Goal: Find contact information: Find contact information

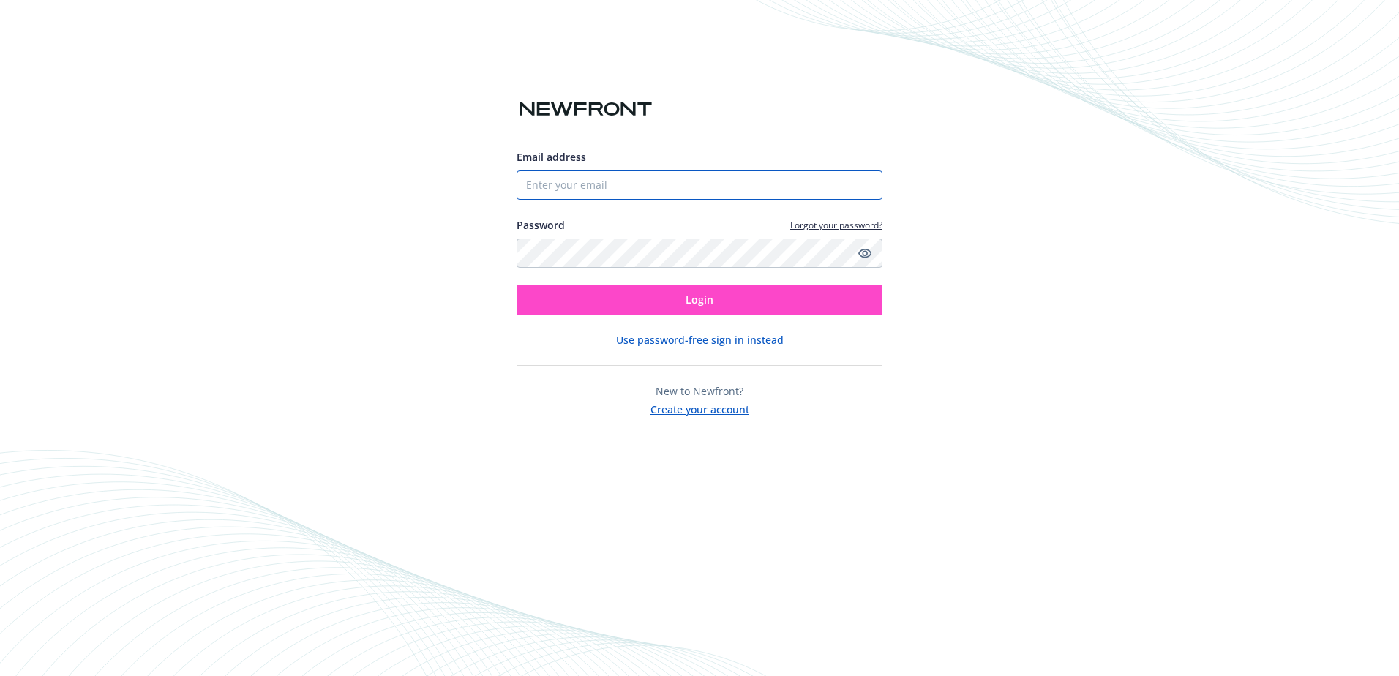
type input "[EMAIL_ADDRESS][DOMAIN_NAME]"
click at [679, 304] on button "Login" at bounding box center [700, 299] width 366 height 29
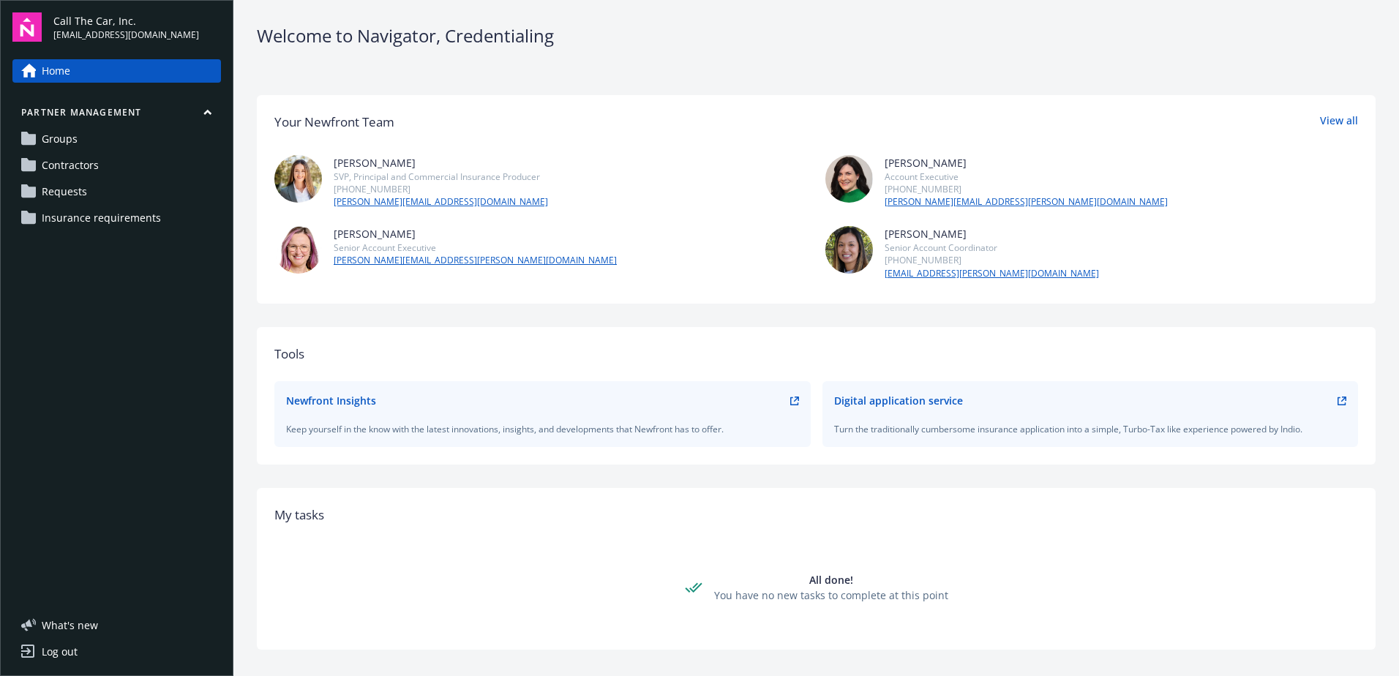
click at [69, 144] on span "Groups" at bounding box center [60, 138] width 36 height 23
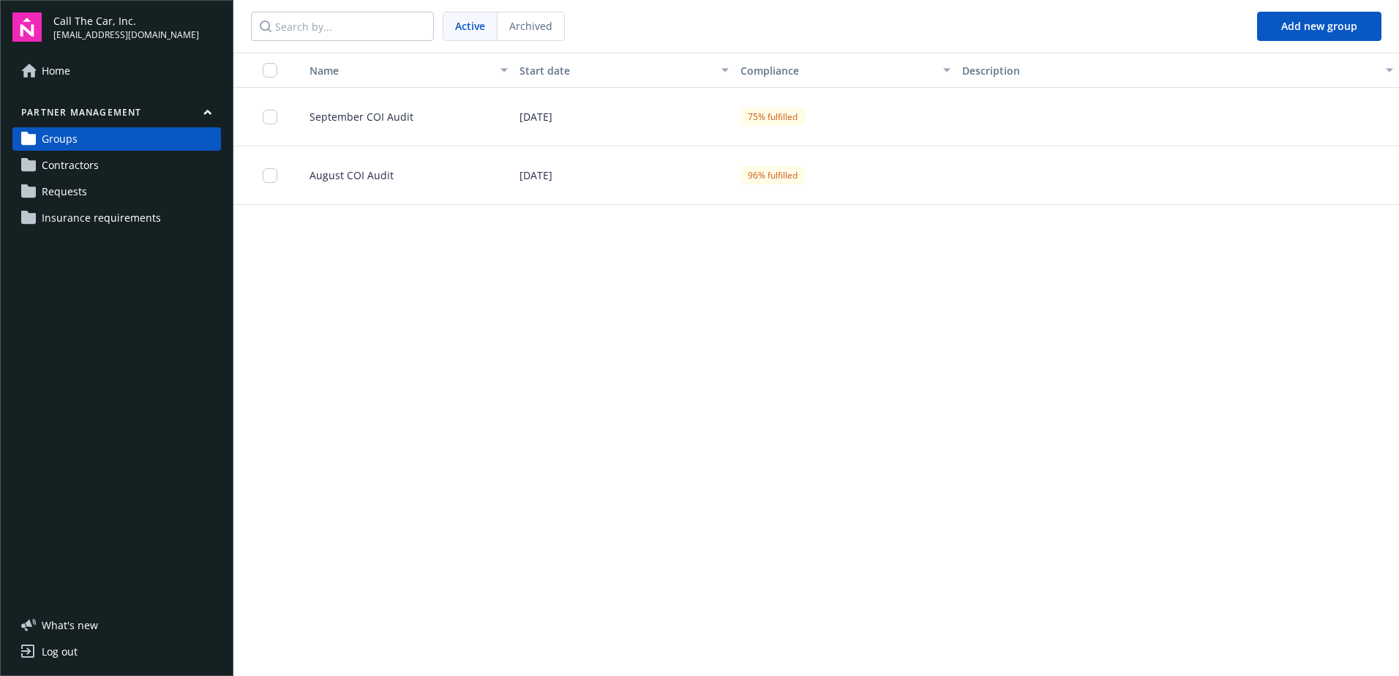
click at [88, 173] on span "Contractors" at bounding box center [70, 165] width 57 height 23
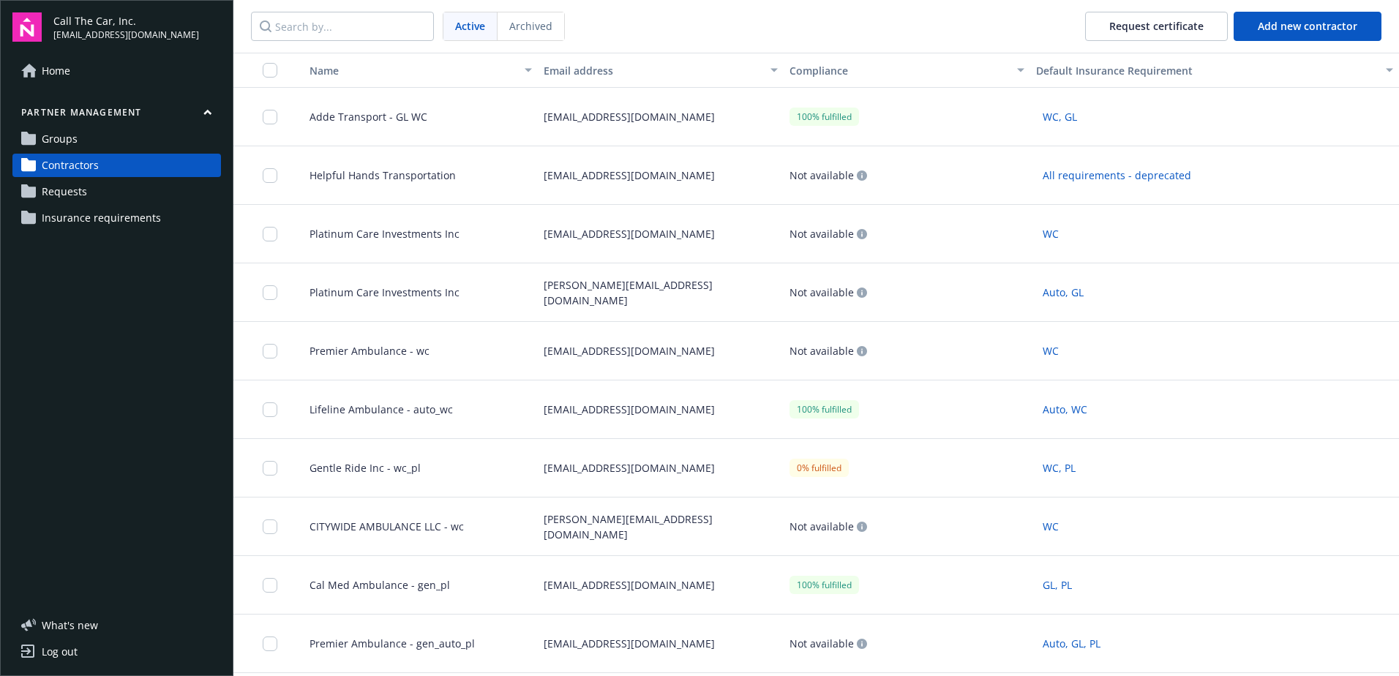
click at [80, 198] on span "Requests" at bounding box center [64, 191] width 45 height 23
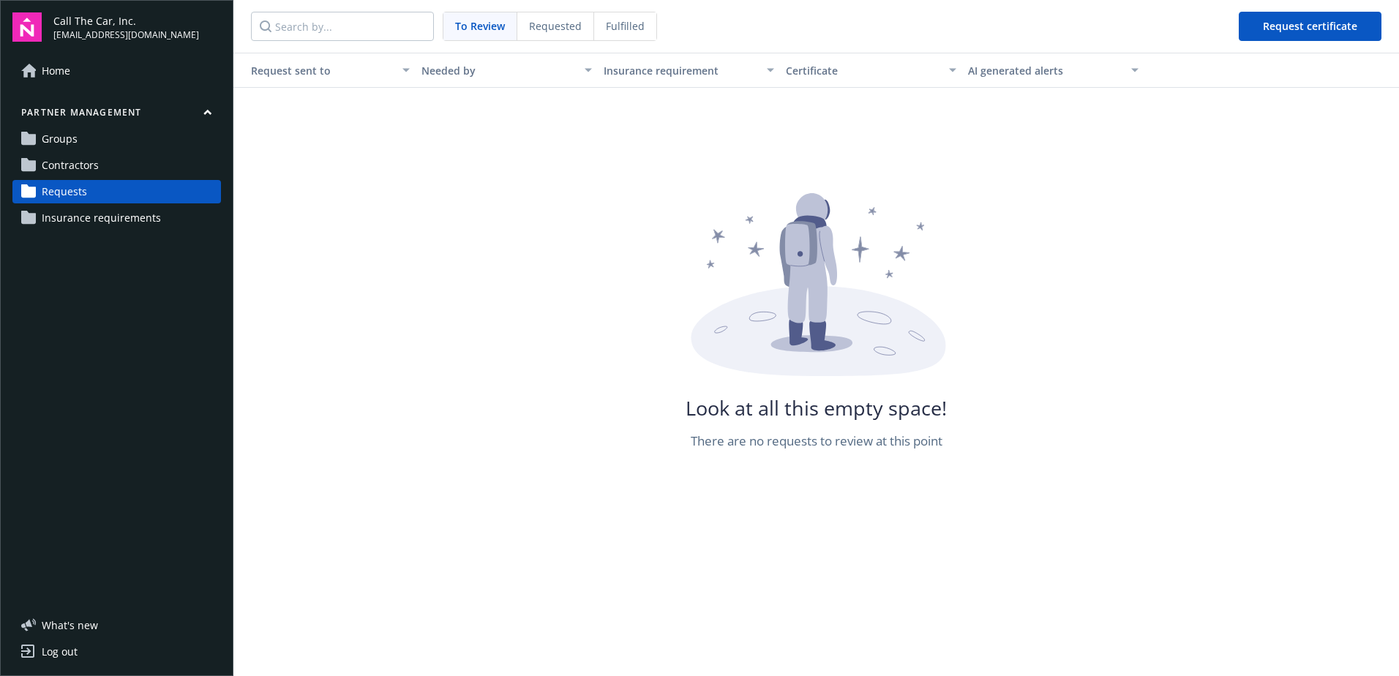
click at [54, 144] on span "Groups" at bounding box center [60, 138] width 36 height 23
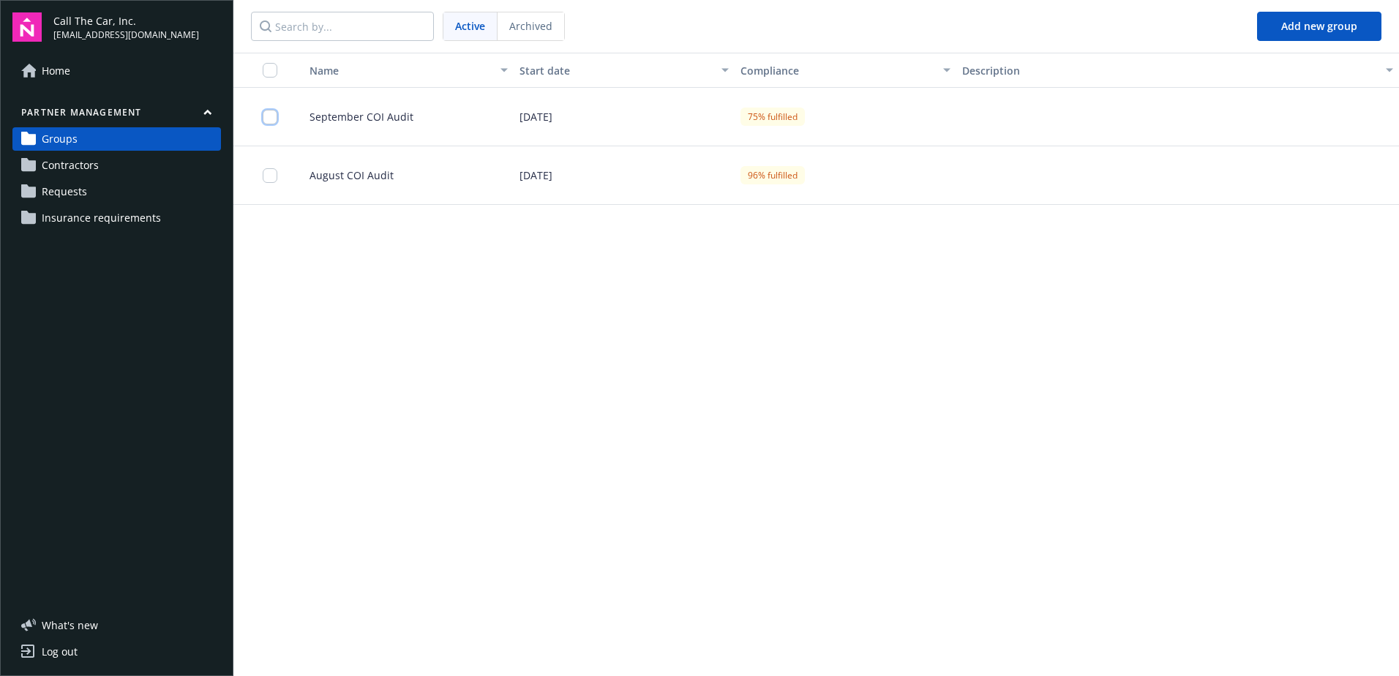
click at [271, 119] on input "checkbox" at bounding box center [270, 117] width 15 height 15
click at [272, 113] on input "checkbox" at bounding box center [270, 117] width 15 height 15
checkbox input "false"
click at [78, 168] on span "Contractors" at bounding box center [70, 165] width 57 height 23
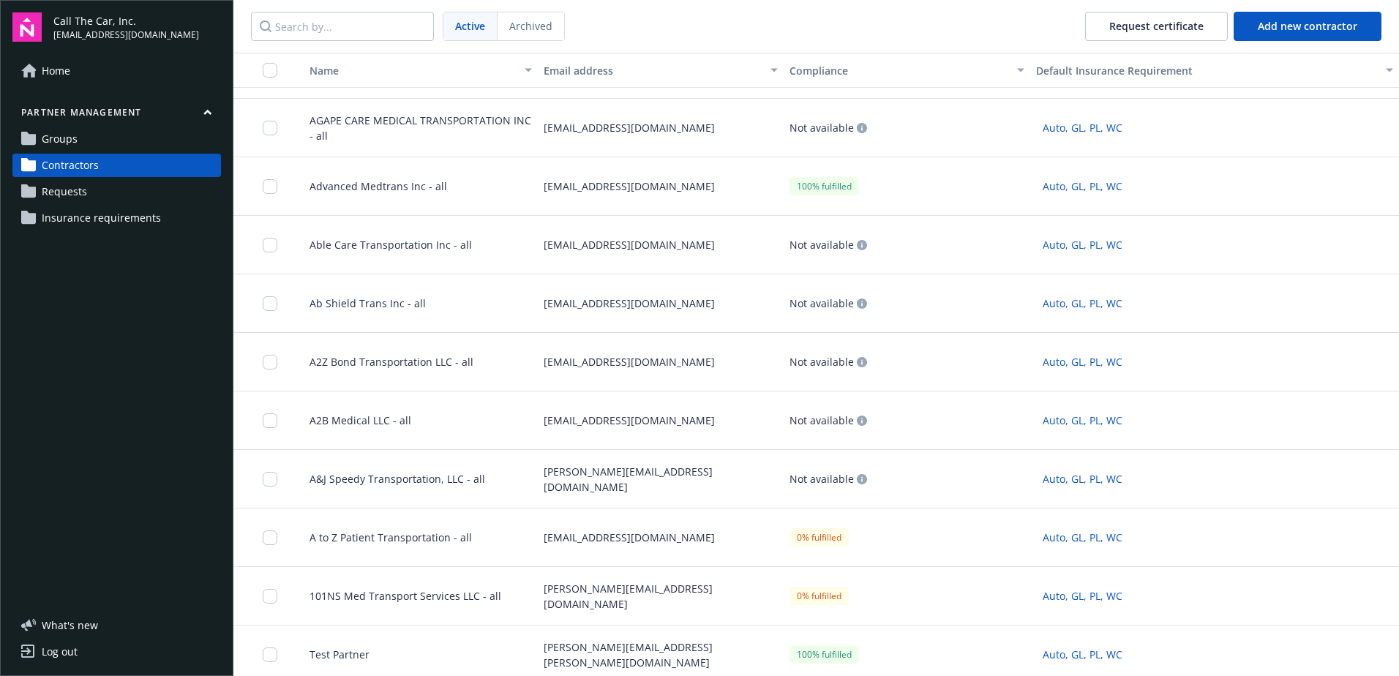
scroll to position [13537, 0]
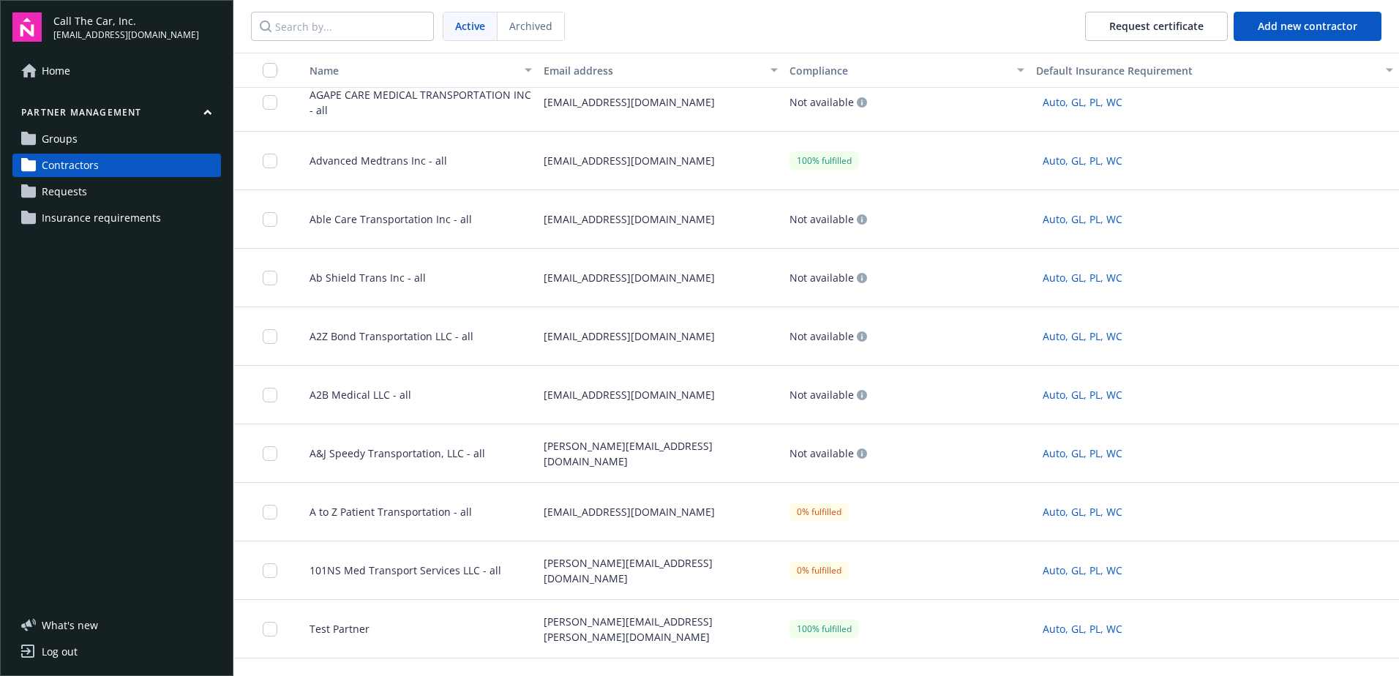
drag, startPoint x: 536, startPoint y: 498, endPoint x: 592, endPoint y: 525, distance: 61.9
click at [591, 525] on div "michelle@preferredtransporationinsurance.com" at bounding box center [661, 512] width 246 height 59
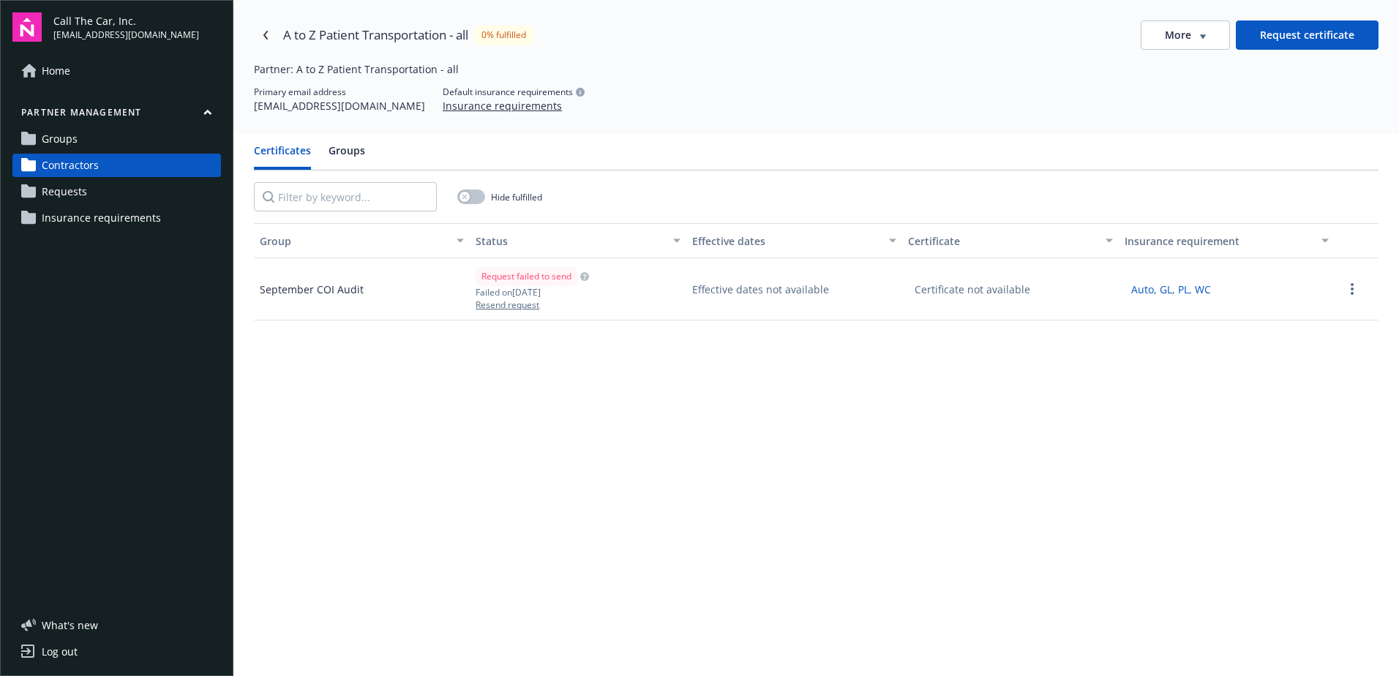
drag, startPoint x: 256, startPoint y: 113, endPoint x: 522, endPoint y: 119, distance: 266.4
click at [522, 113] on div "Primary email address michelle@preferredtransporationinsurance.com Default insu…" at bounding box center [816, 100] width 1125 height 28
copy div "michelle@preferredtransporationinsurance.com"
click at [583, 361] on div "Group Status Effective dates Certificate Insurance requirement September COI Au…" at bounding box center [816, 534] width 1125 height 623
